Goal: Find specific page/section: Find specific page/section

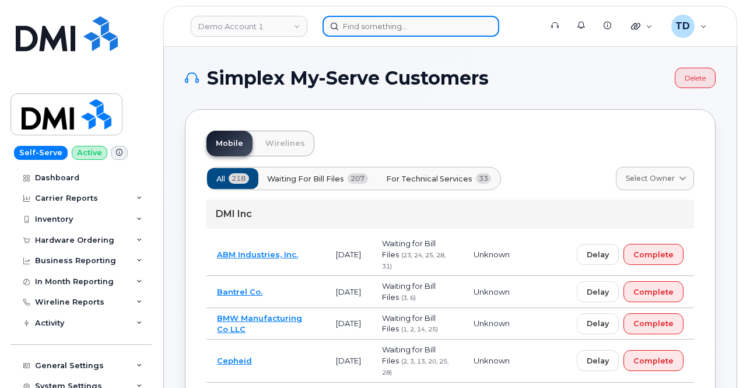
click at [370, 22] on input at bounding box center [410, 26] width 177 height 21
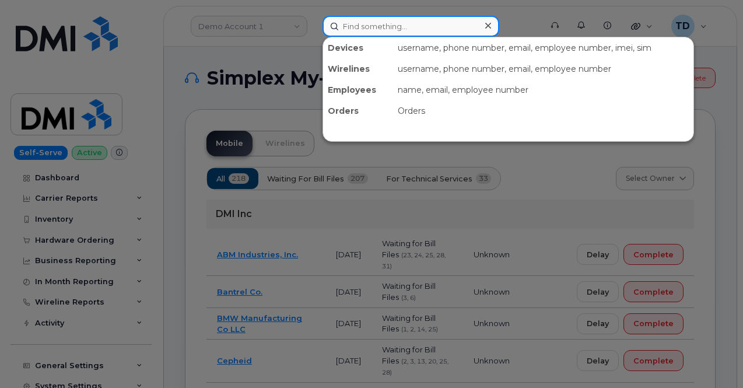
paste input "358229301845932"
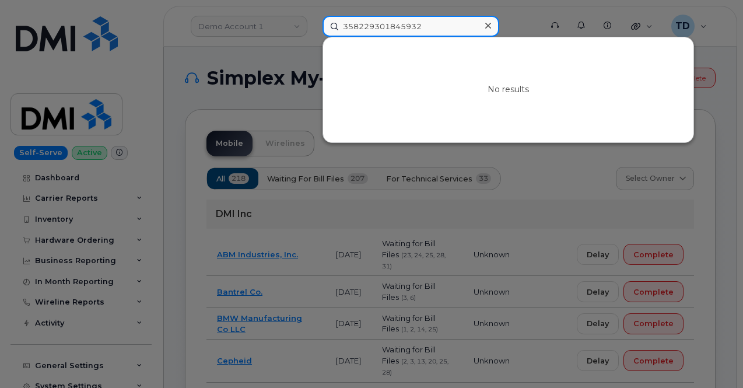
type input "358229301845932"
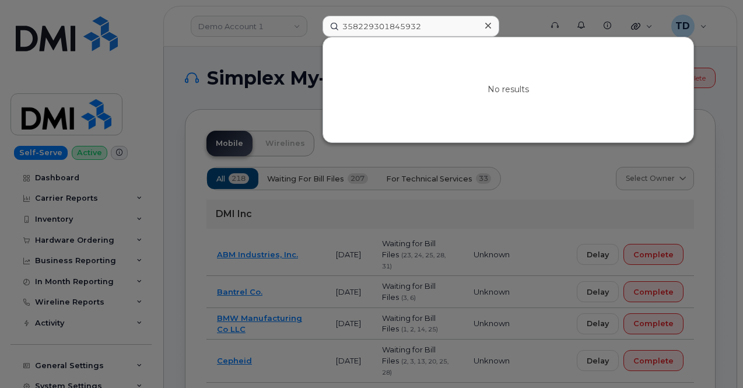
click at [490, 27] on div at bounding box center [487, 25] width 17 height 17
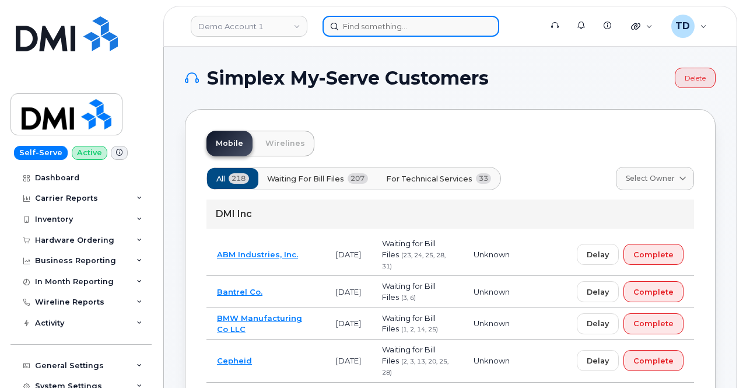
click at [496, 29] on div at bounding box center [410, 26] width 177 height 21
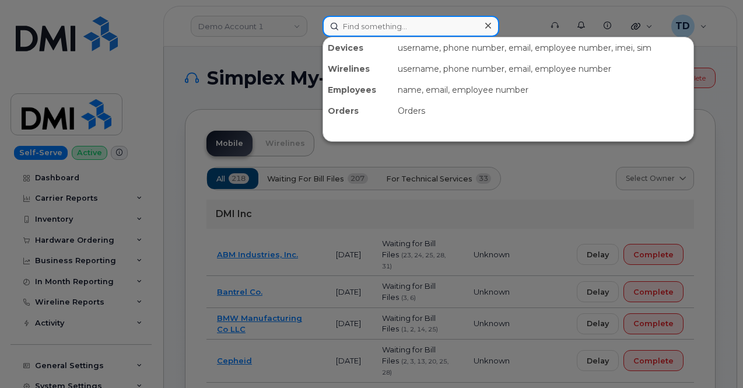
paste input "4699214012"
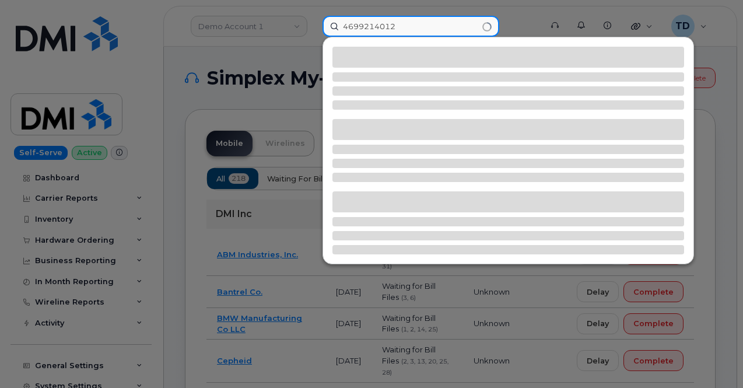
type input "4699214012"
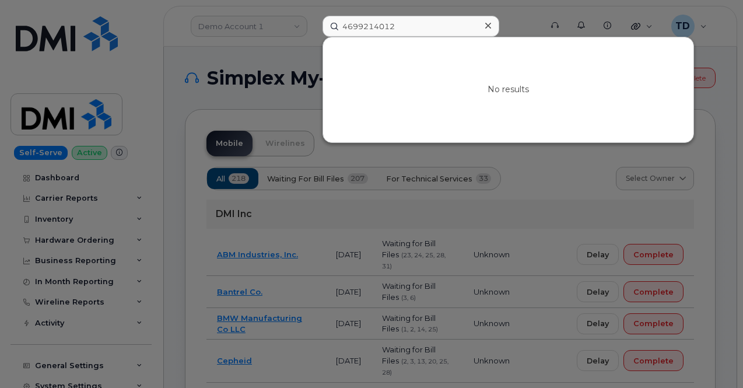
click at [483, 31] on div at bounding box center [487, 25] width 17 height 17
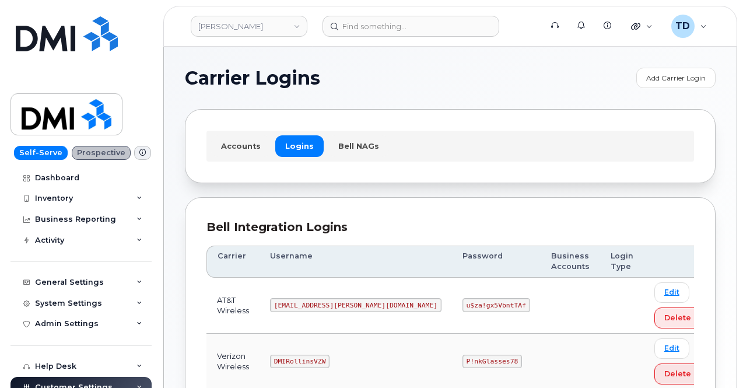
scroll to position [98, 0]
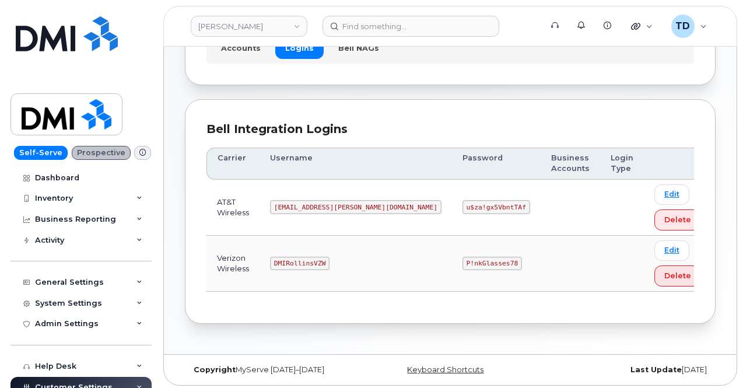
click at [312, 258] on code "DMIRollinsVZW" at bounding box center [299, 264] width 59 height 14
click at [314, 257] on code "DMIRollinsVZW" at bounding box center [299, 264] width 59 height 14
copy code "DMIRollinsVZW"
click at [462, 257] on code "P!nkGlasses78" at bounding box center [491, 264] width 59 height 14
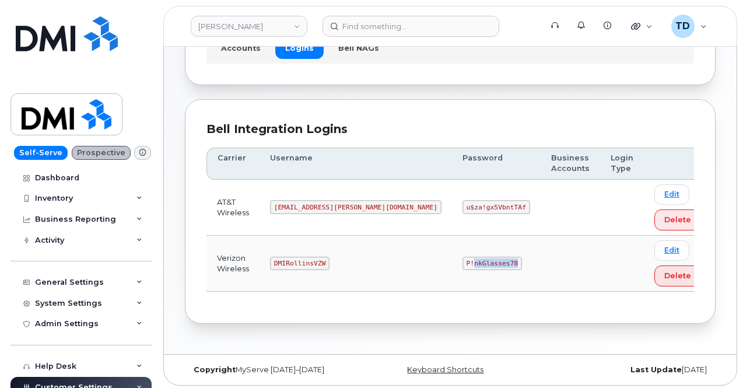
click at [462, 259] on code "P!nkGlasses78" at bounding box center [491, 264] width 59 height 14
copy code "P!nkGlasses78"
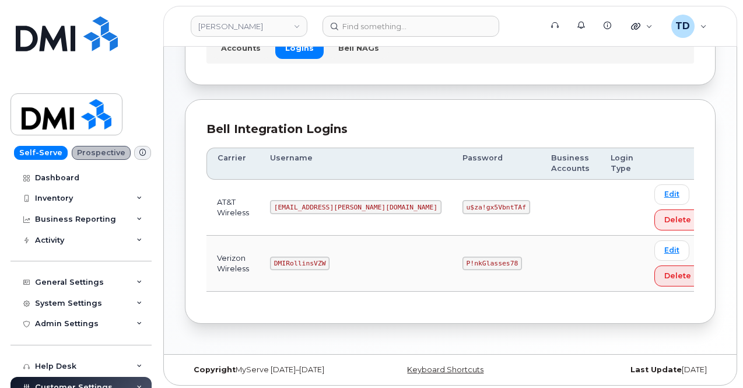
click at [426, 9] on header "Rollins Support Alerts Knowledge Base Quicklinks Suspend / Cancel Device Change…" at bounding box center [450, 26] width 574 height 41
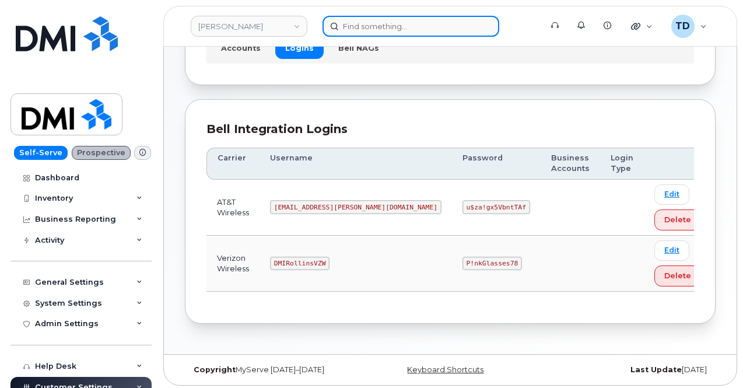
click at [422, 22] on input at bounding box center [410, 26] width 177 height 21
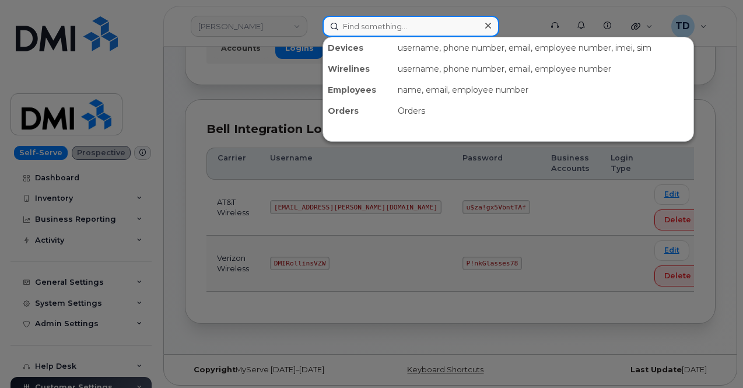
paste input "4699214012"
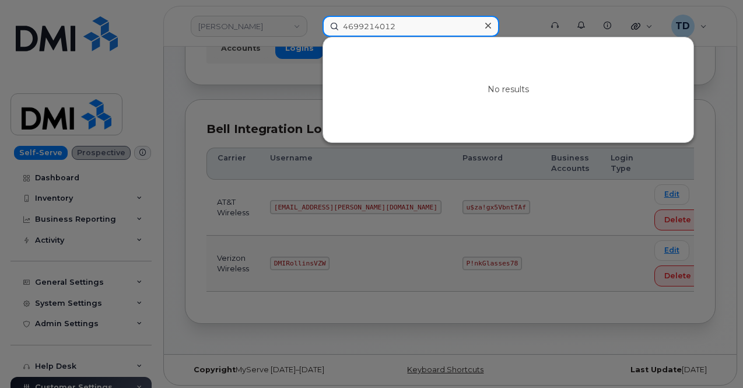
type input "4699214012"
